Goal: Check status

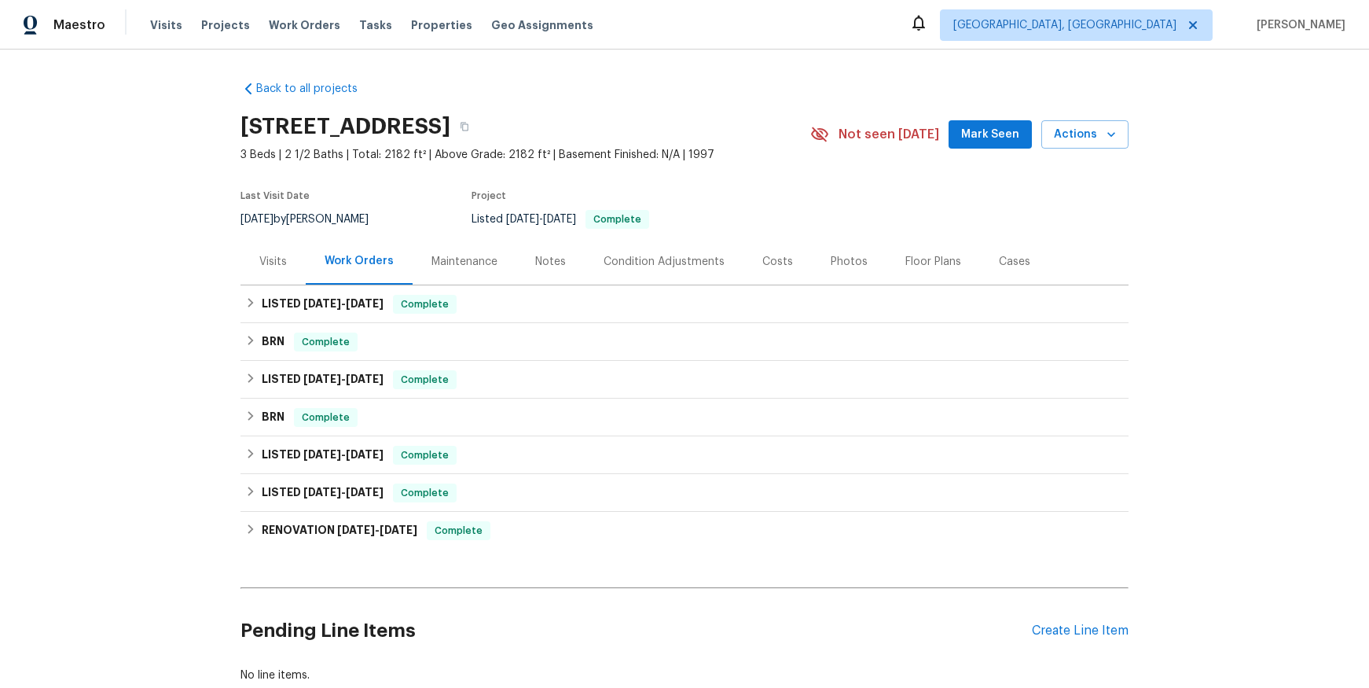
click at [462, 262] on div "Maintenance" at bounding box center [465, 262] width 66 height 16
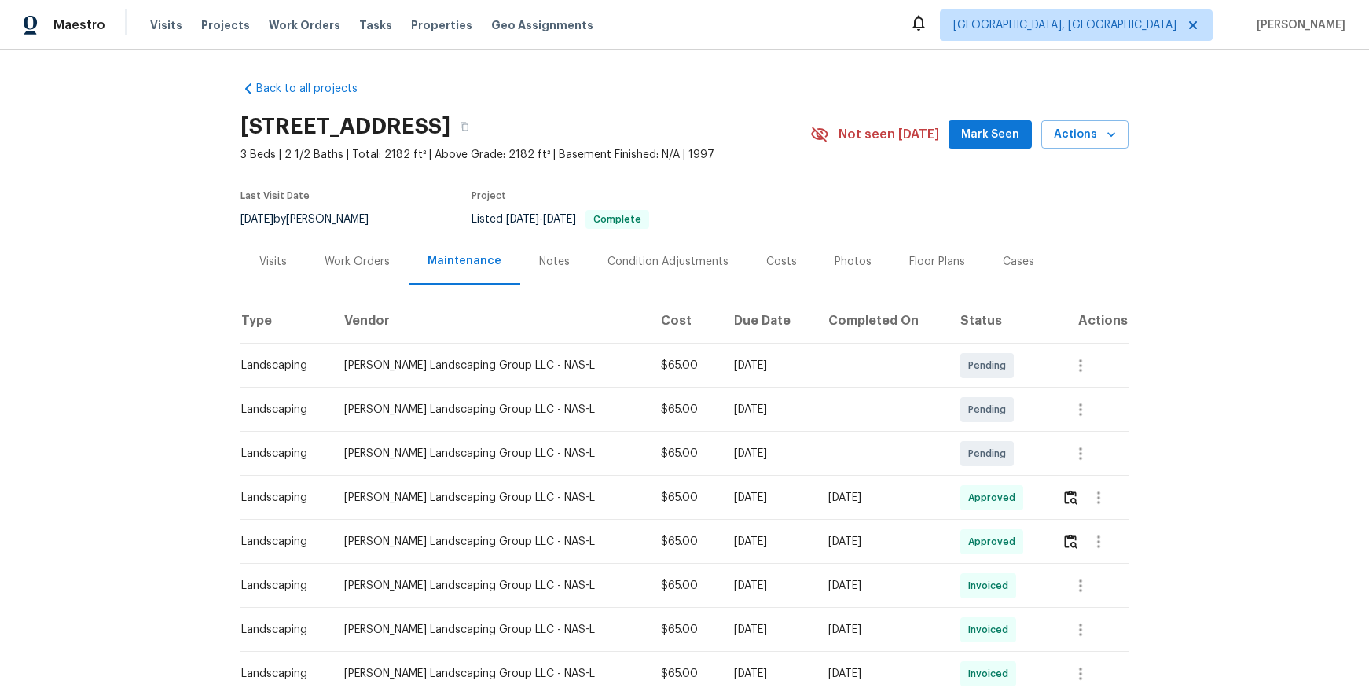
click at [351, 255] on div "Work Orders" at bounding box center [357, 262] width 65 height 16
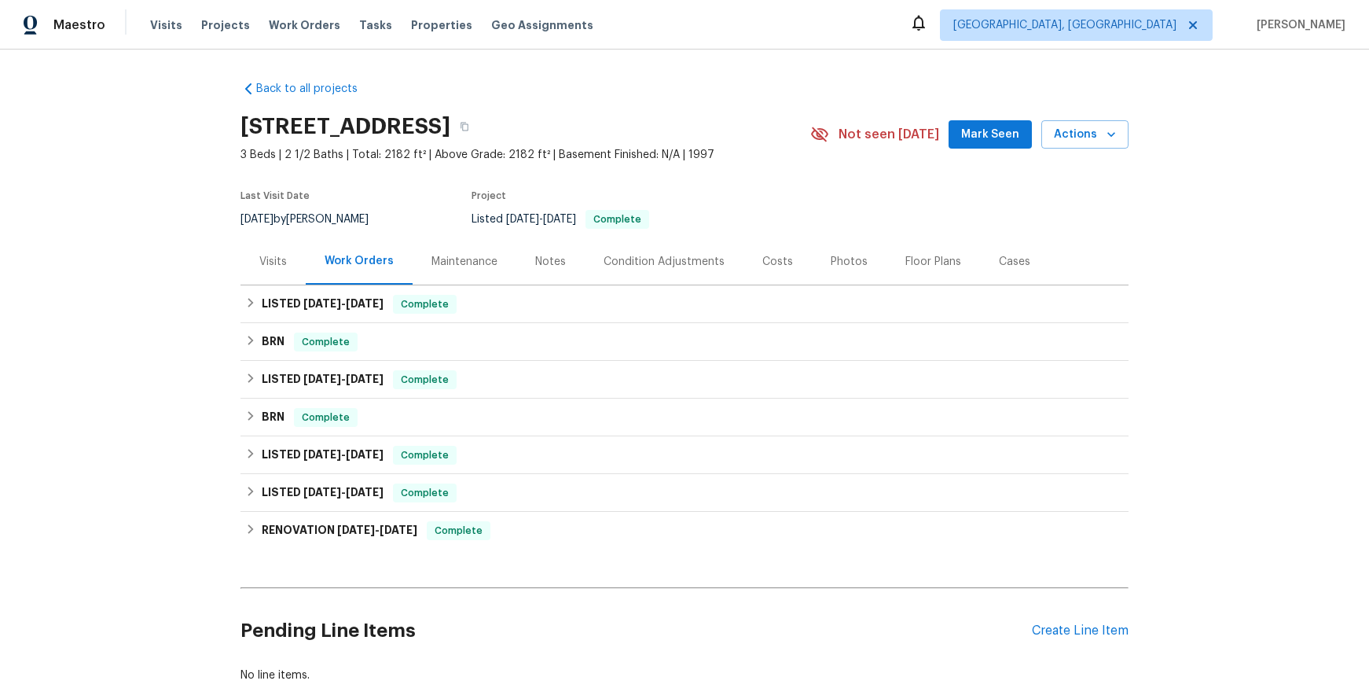
click at [272, 263] on div "Visits" at bounding box center [273, 262] width 28 height 16
click at [359, 306] on span "[DATE]" at bounding box center [365, 303] width 38 height 11
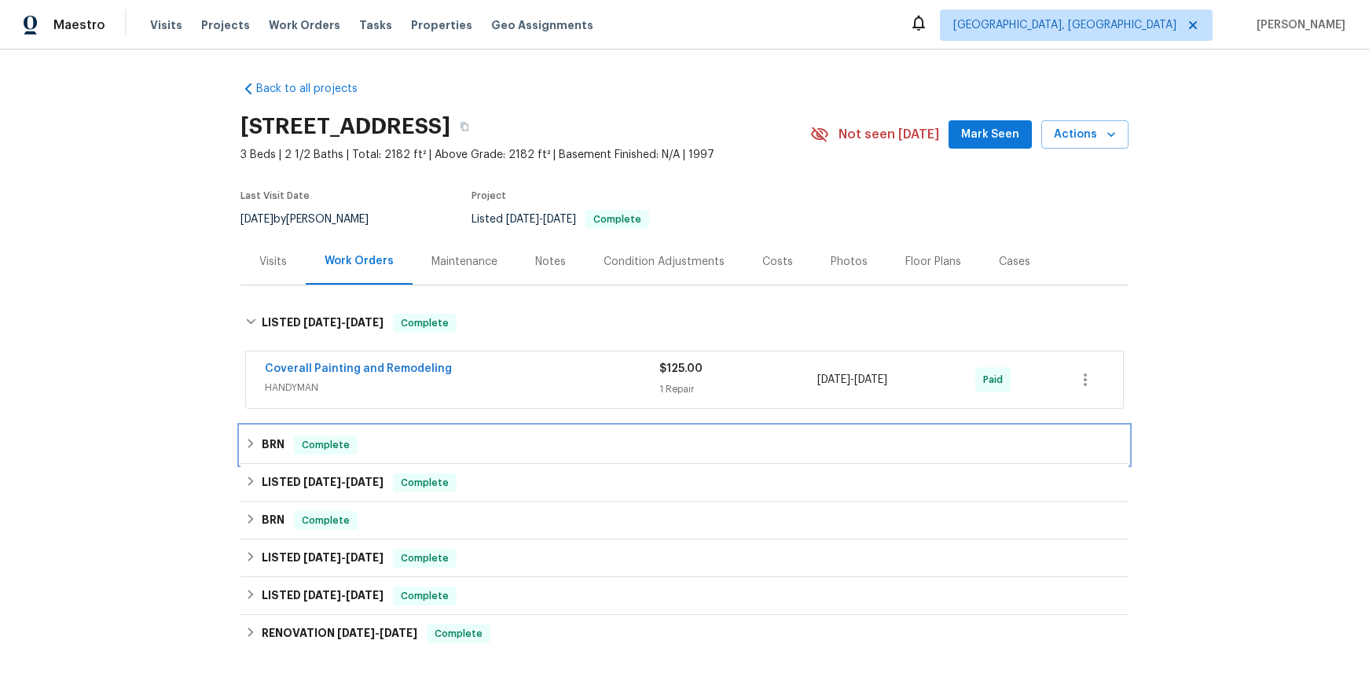
click at [278, 446] on div "BRN Complete" at bounding box center [684, 444] width 879 height 19
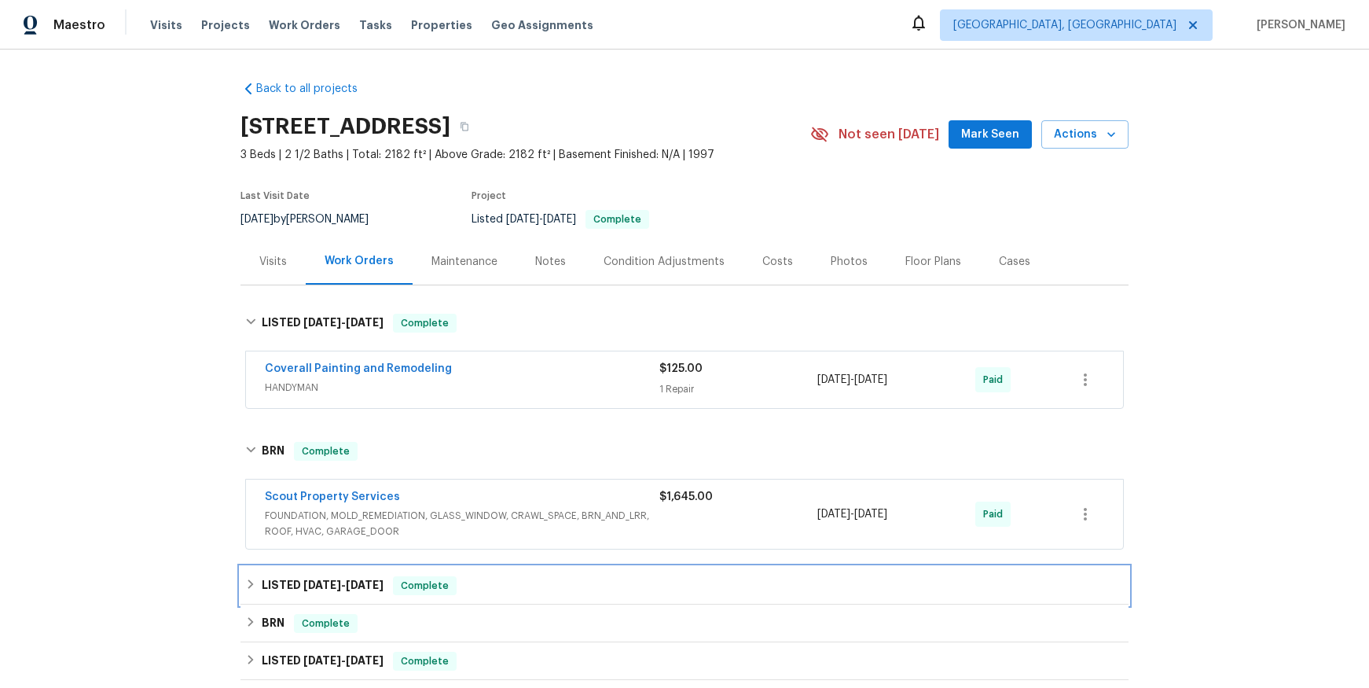
click at [336, 579] on span "5/16/25 - 5/16/25" at bounding box center [343, 584] width 80 height 11
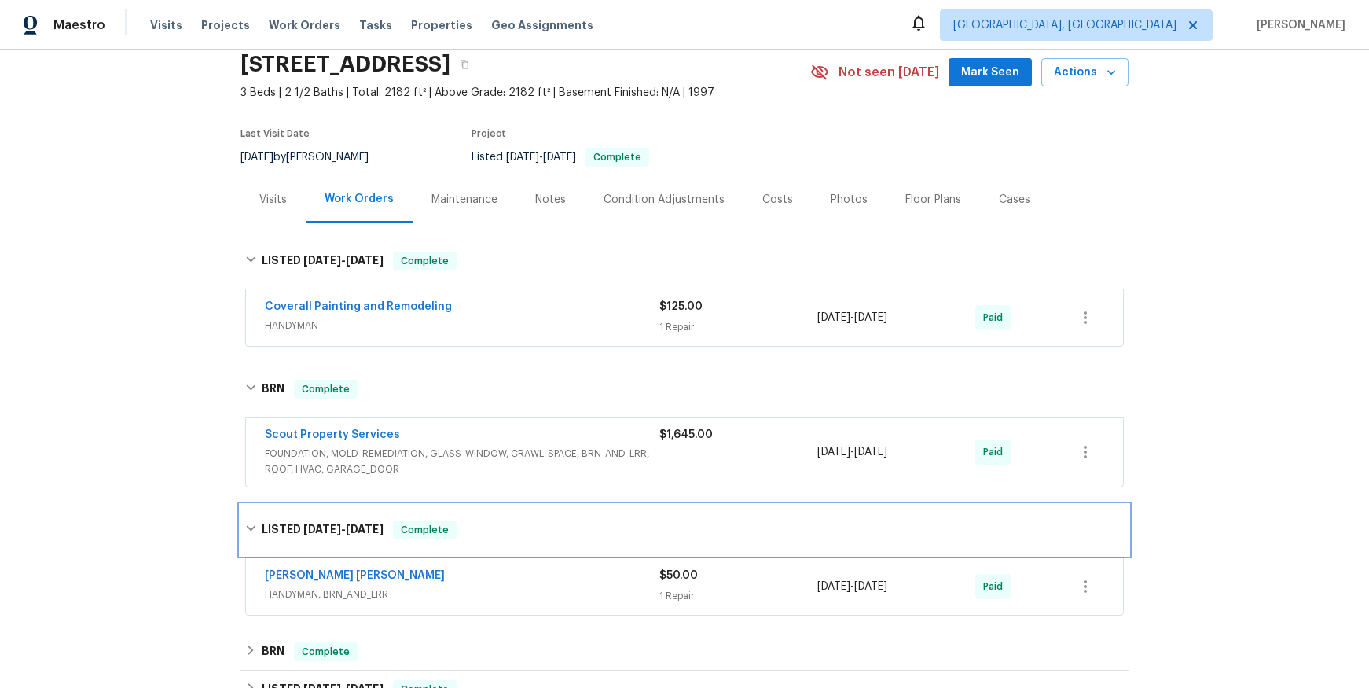
scroll to position [144, 0]
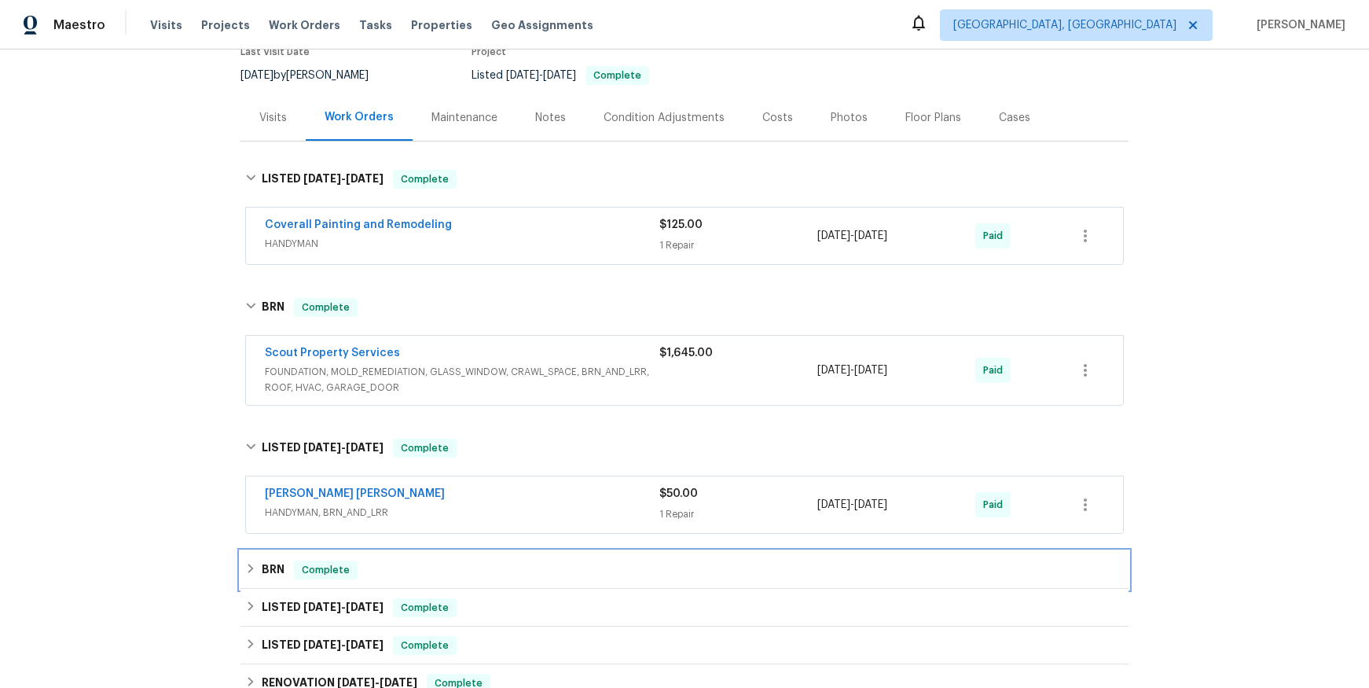
drag, startPoint x: 278, startPoint y: 570, endPoint x: 294, endPoint y: 564, distance: 16.7
click at [278, 570] on h6 "BRN" at bounding box center [273, 569] width 23 height 19
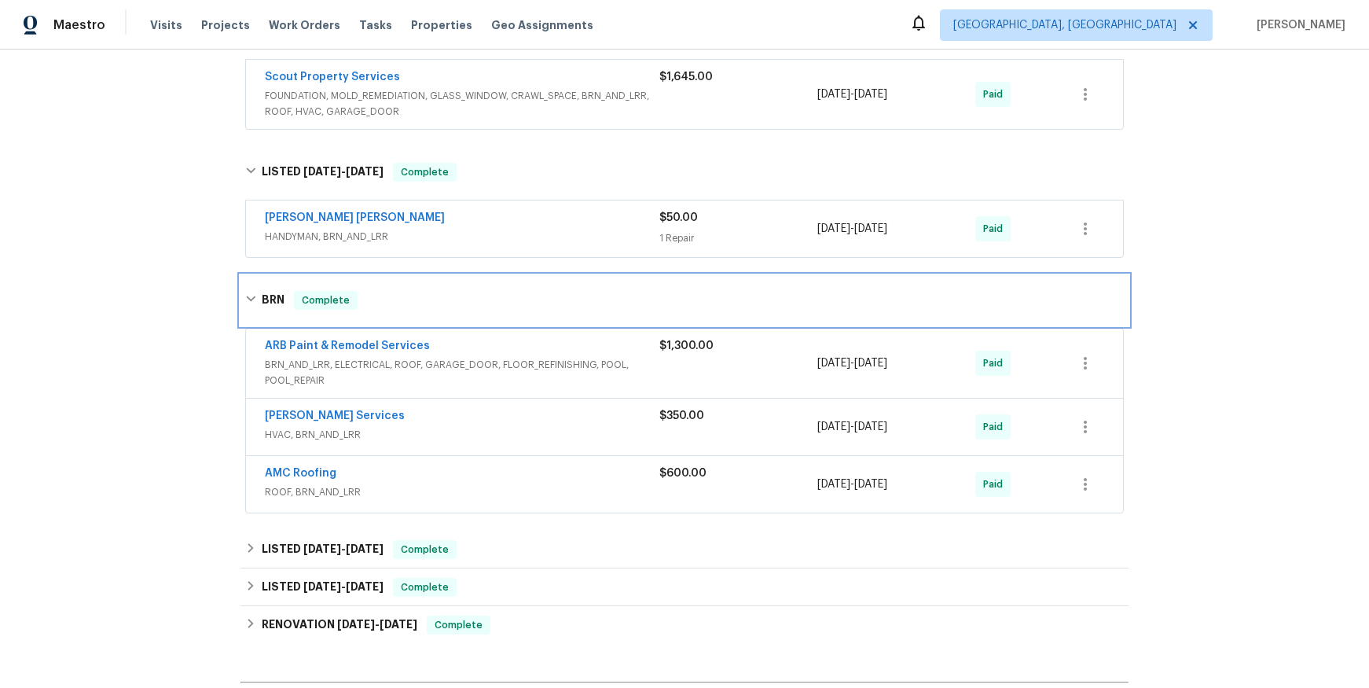
scroll to position [428, 0]
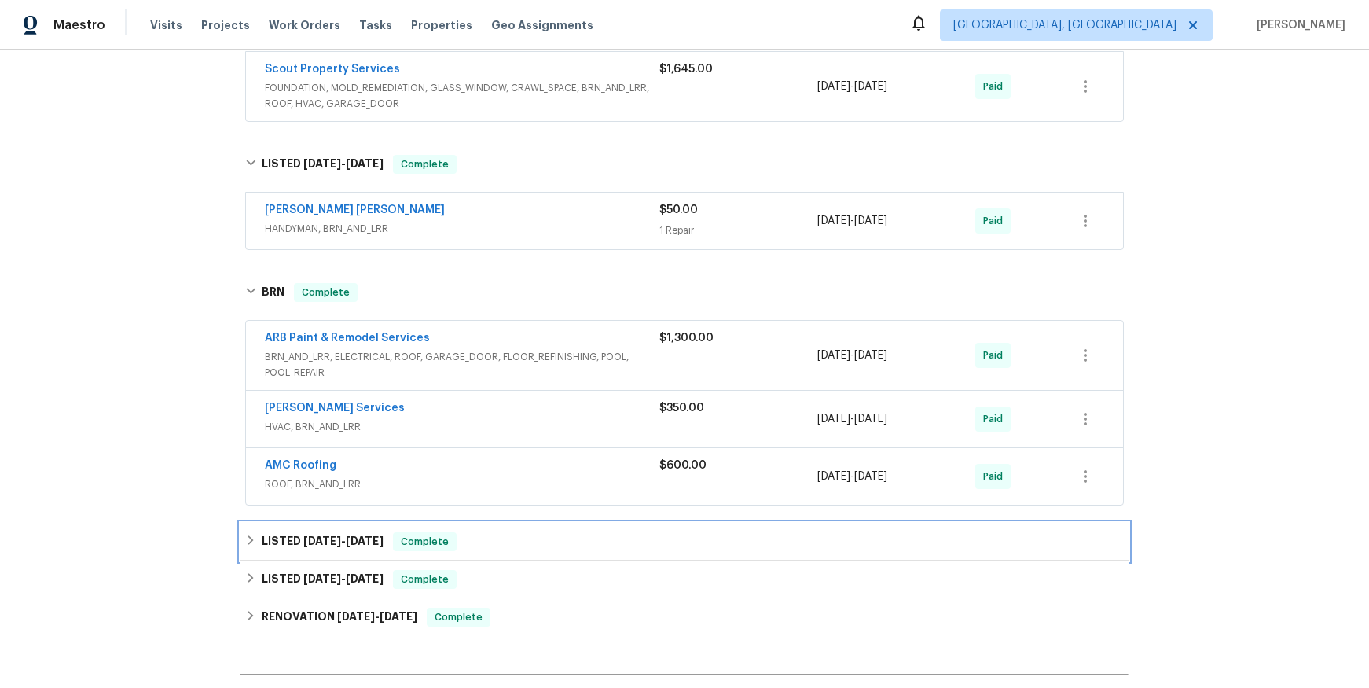
click at [333, 541] on span "[DATE]" at bounding box center [322, 540] width 38 height 11
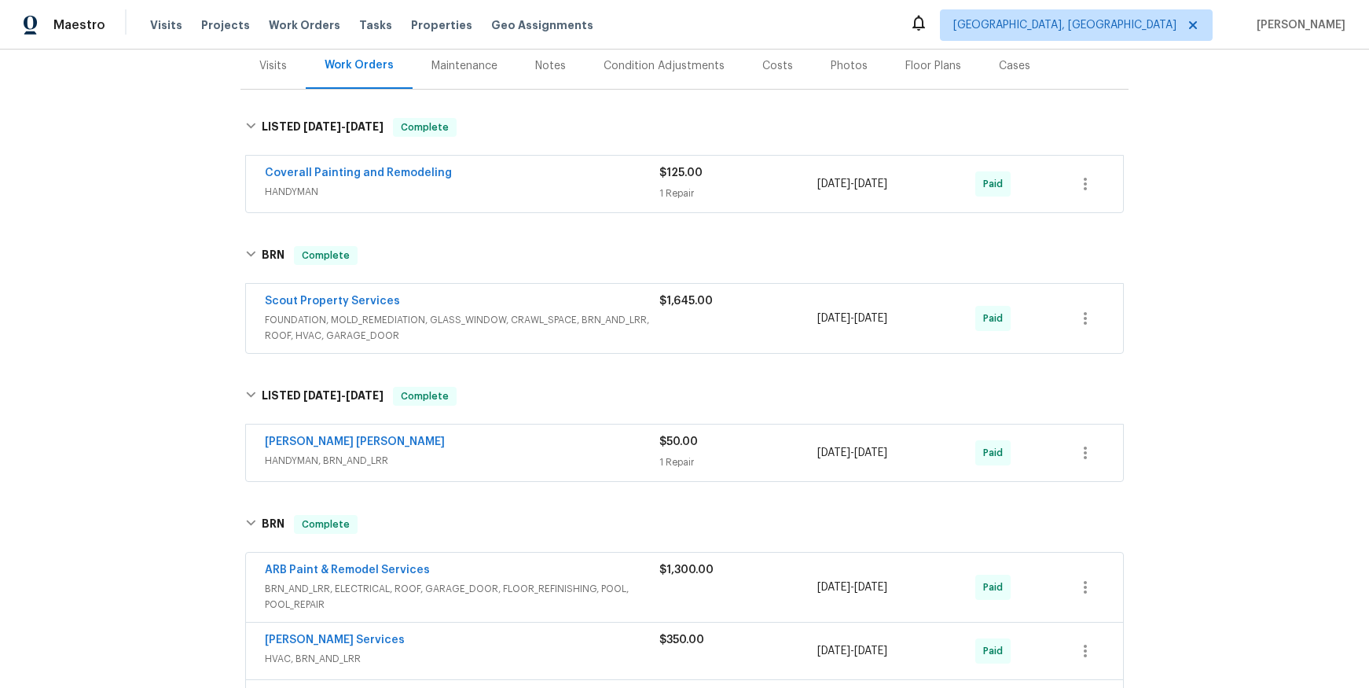
scroll to position [99, 0]
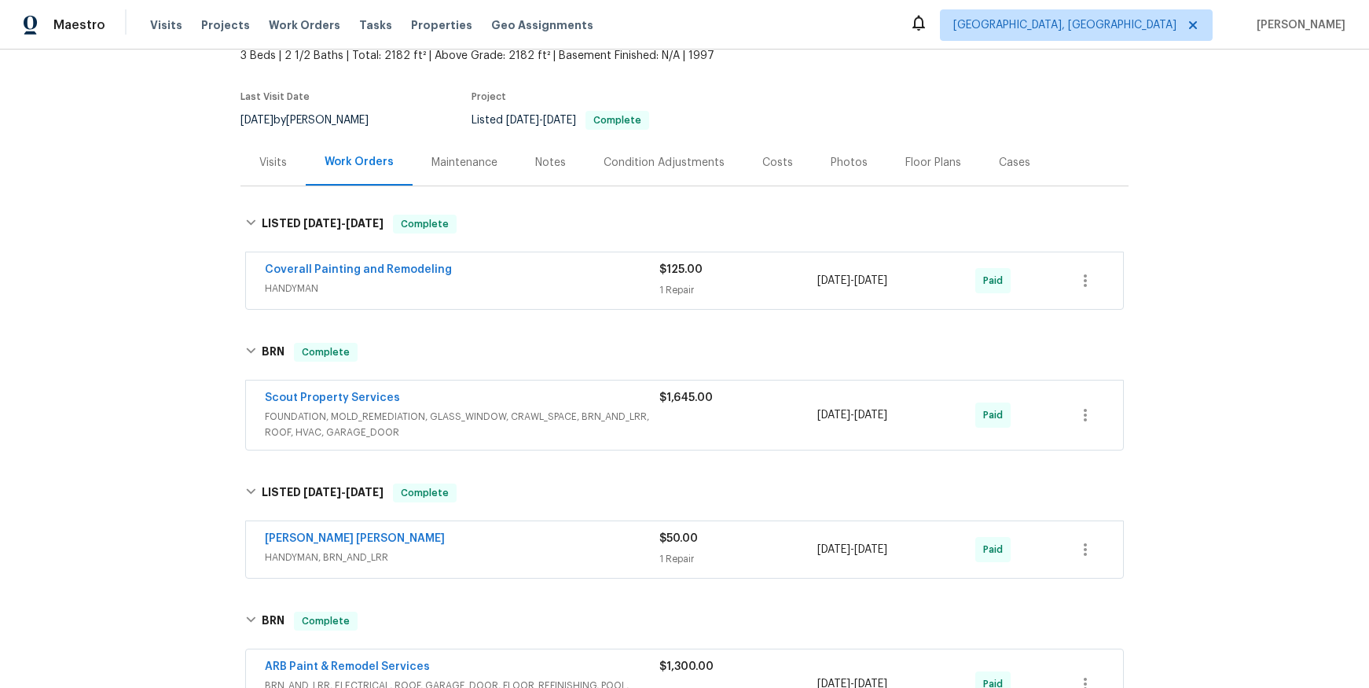
click at [456, 161] on div "Maintenance" at bounding box center [465, 163] width 66 height 16
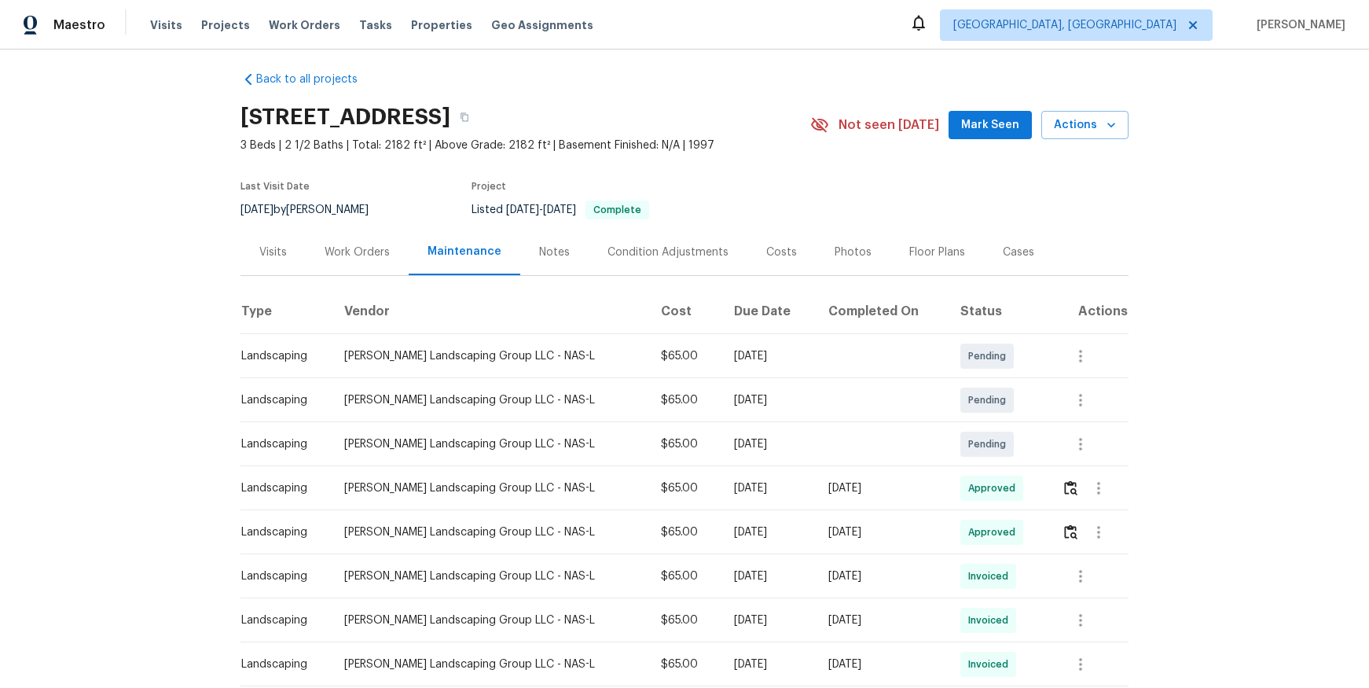
scroll to position [24, 0]
